Goal: Navigation & Orientation: Find specific page/section

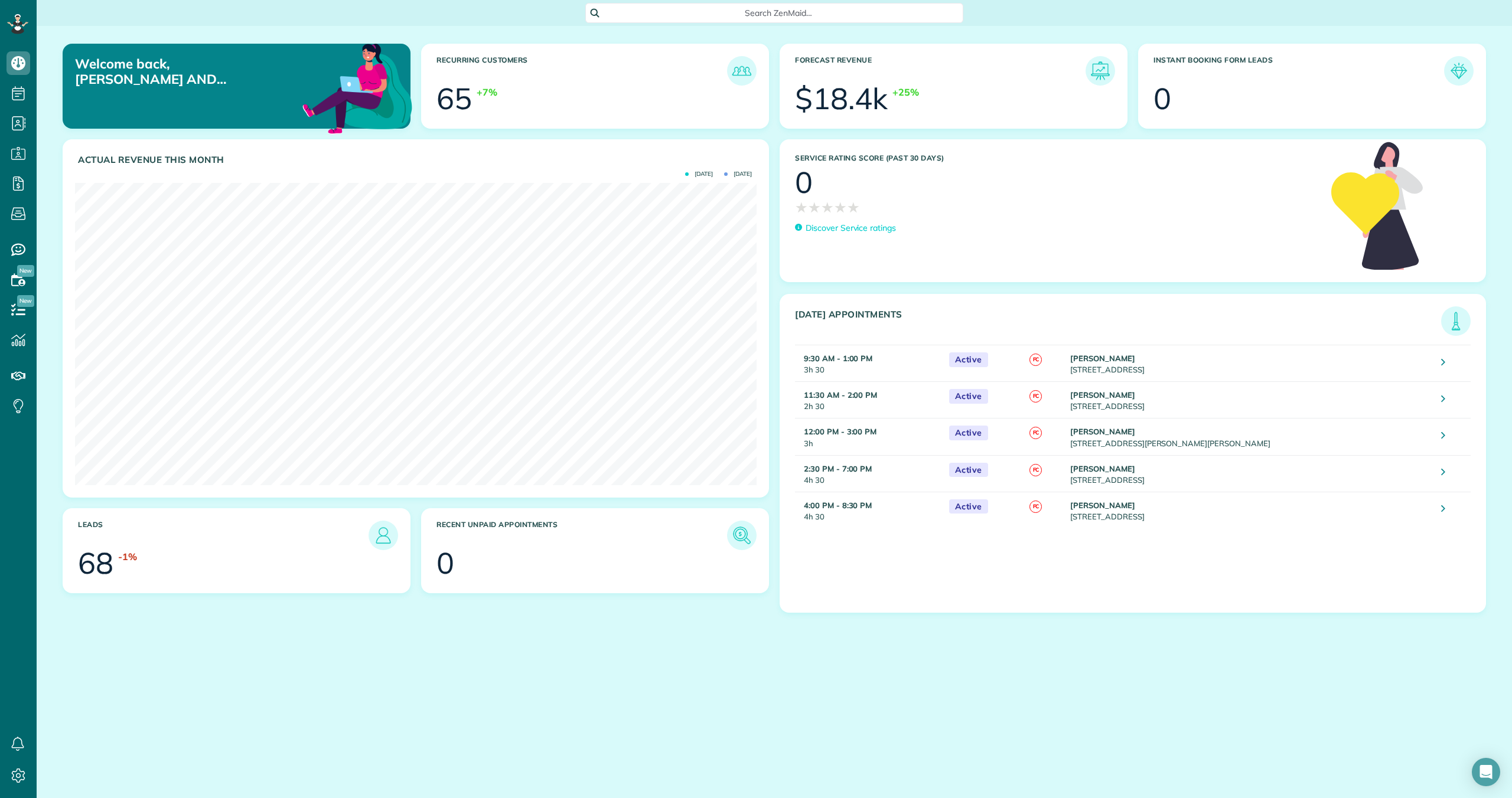
scroll to position [302, 681]
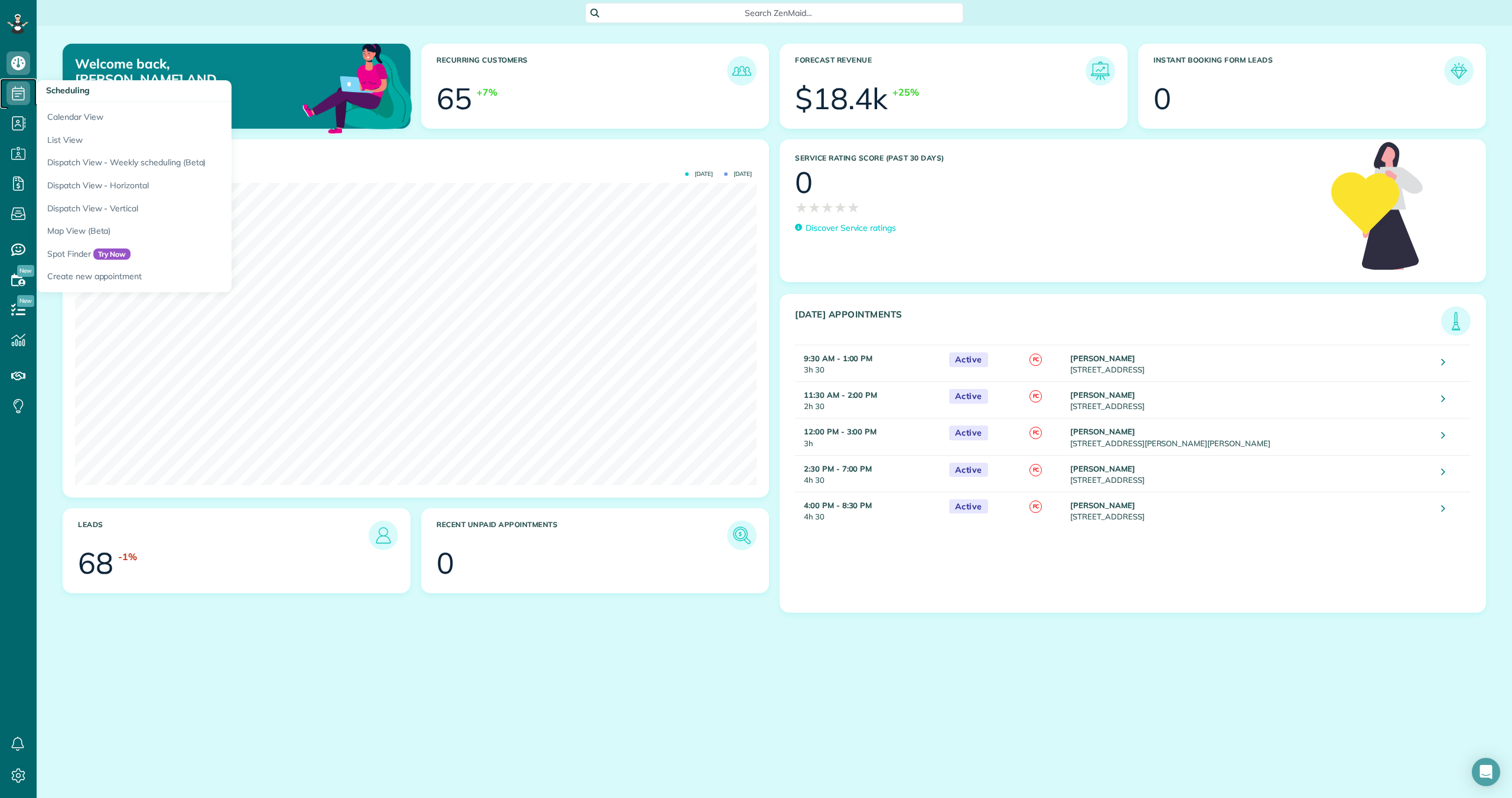
click at [15, 96] on icon at bounding box center [18, 93] width 24 height 24
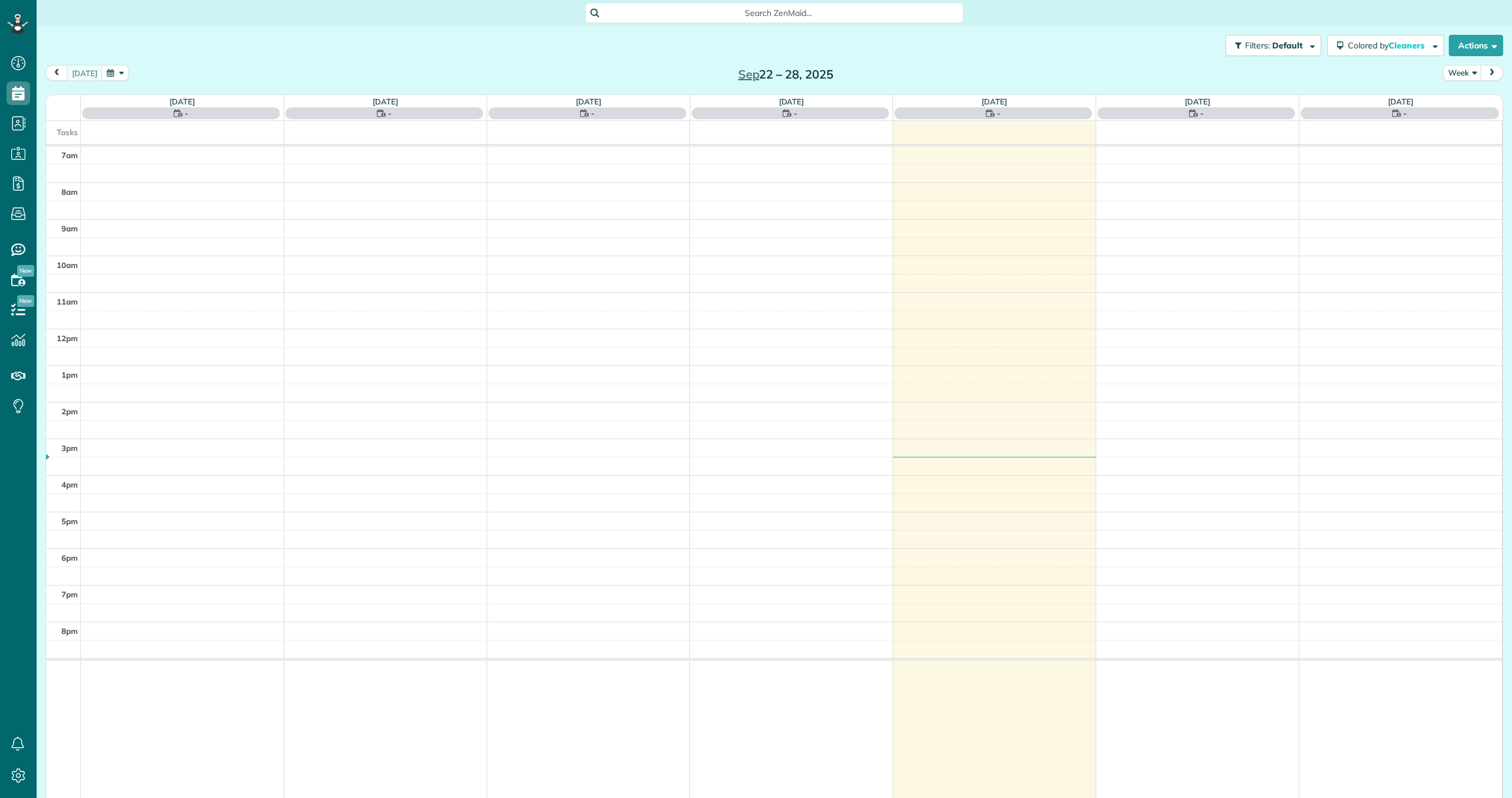
scroll to position [5, 5]
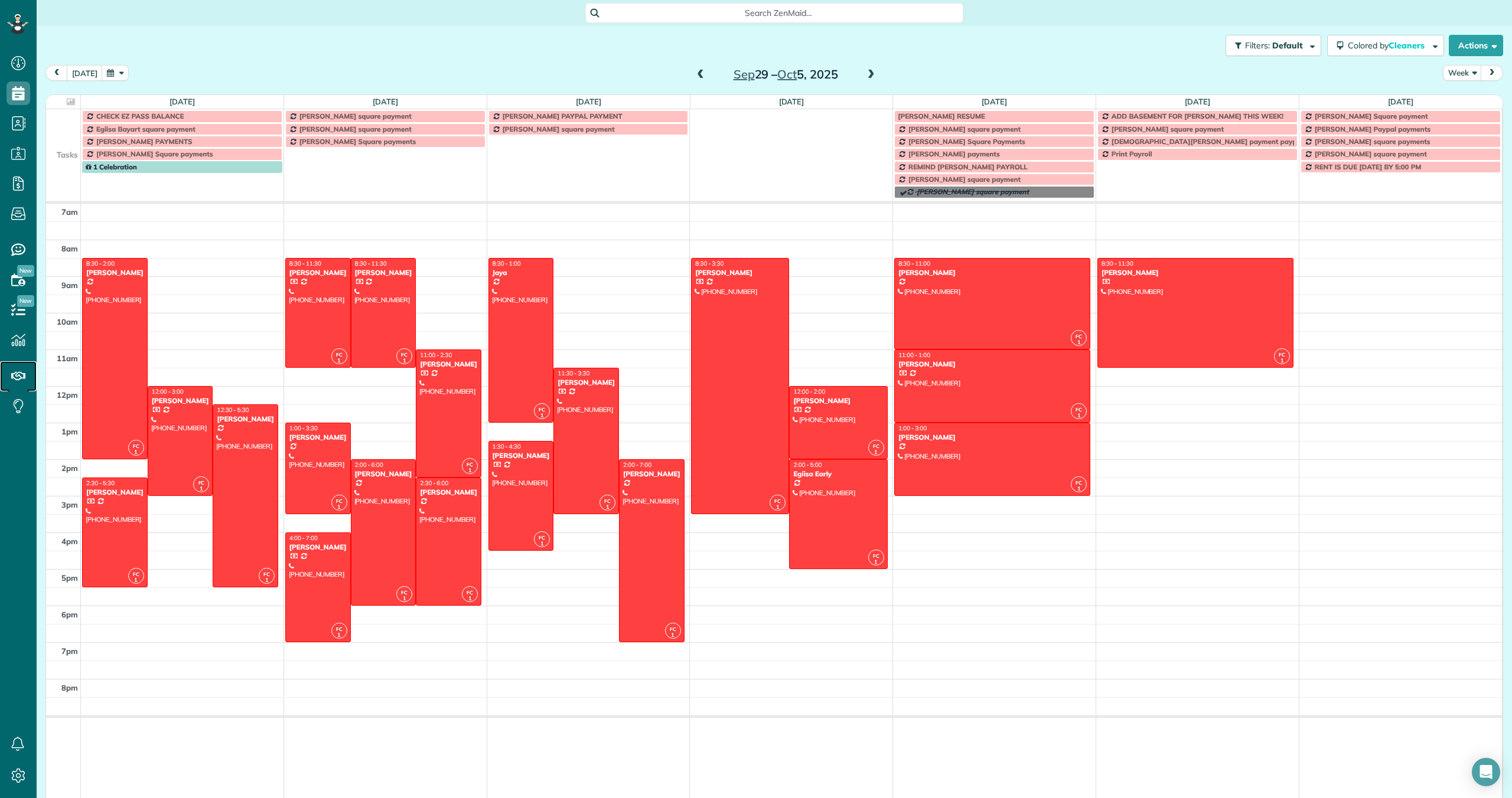
click at [0, 362] on link "Refer a friend" at bounding box center [18, 376] width 37 height 30
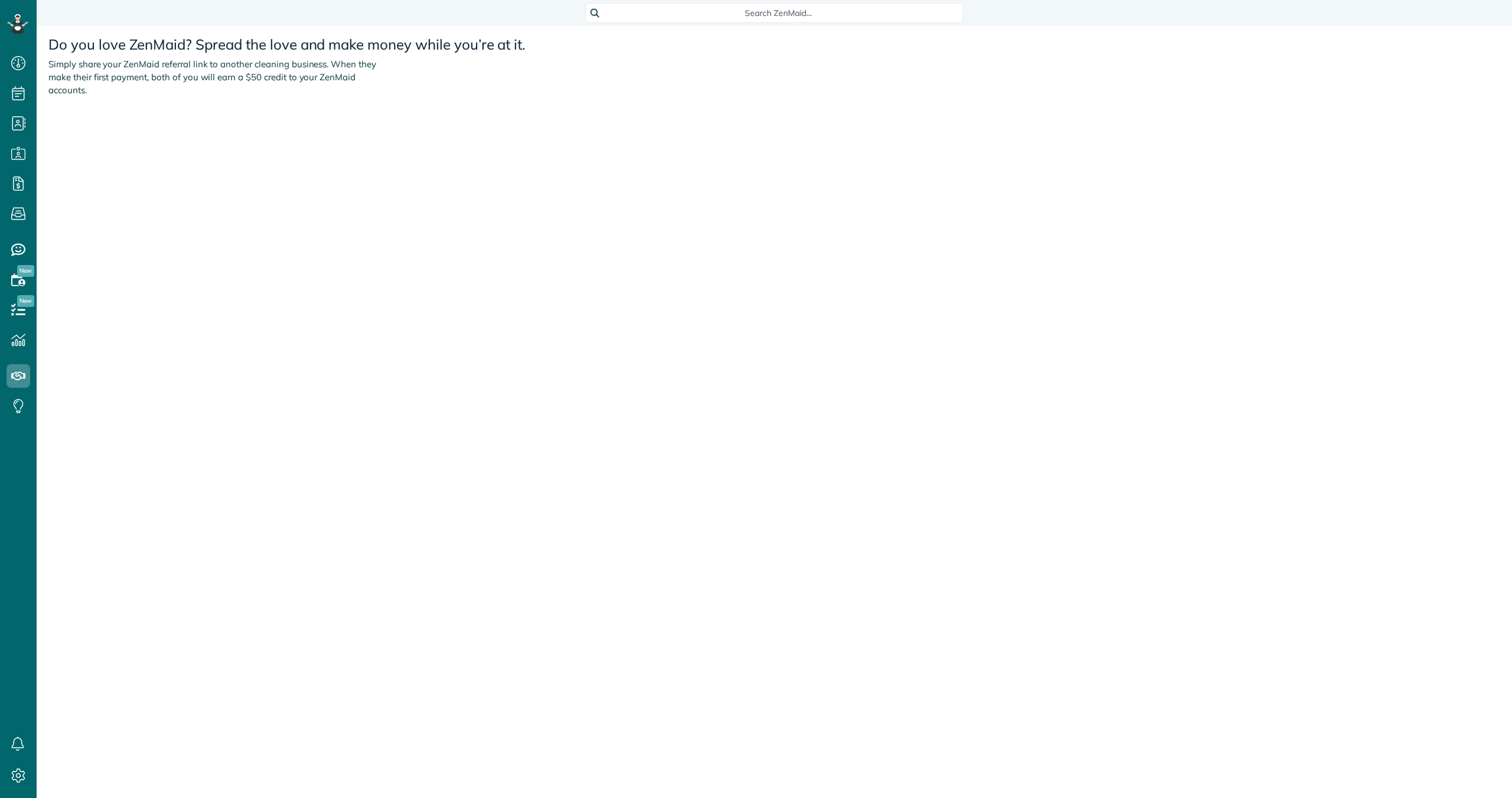
scroll to position [5, 5]
